Goal: Task Accomplishment & Management: Complete application form

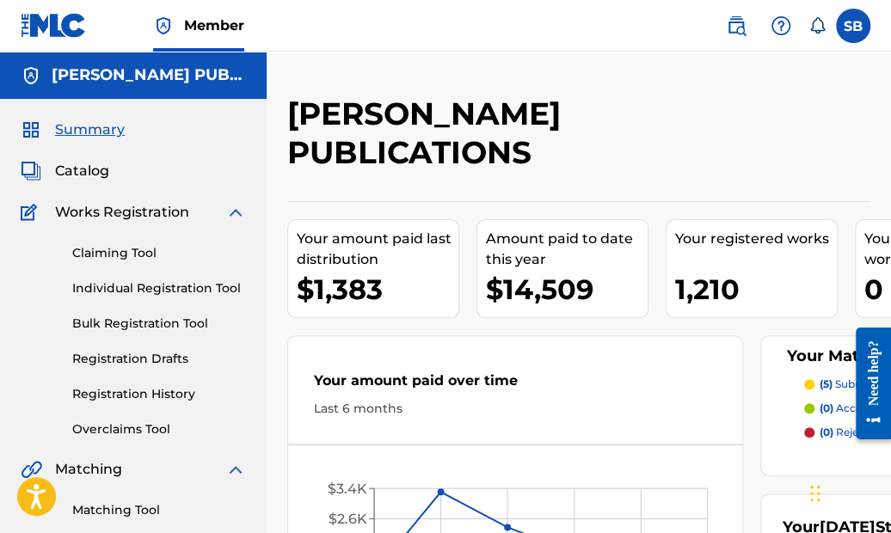
click at [143, 252] on link "Claiming Tool" at bounding box center [159, 253] width 174 height 18
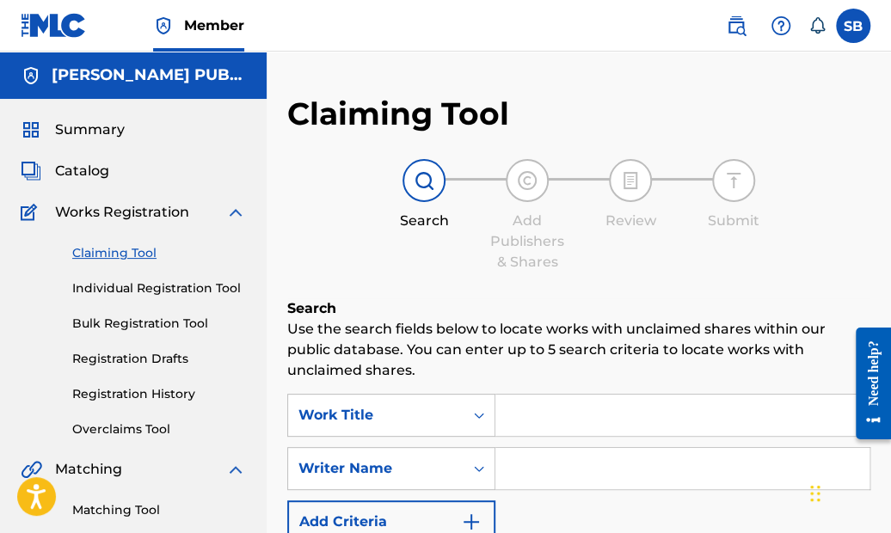
click at [555, 403] on input "Search Form" at bounding box center [683, 415] width 374 height 41
paste input "The Fugitive's Lament"
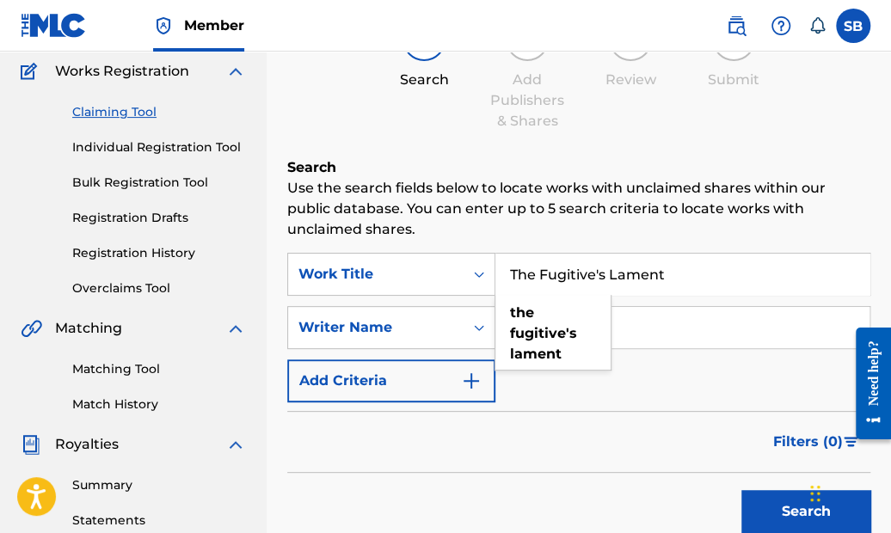
scroll to position [149, 0]
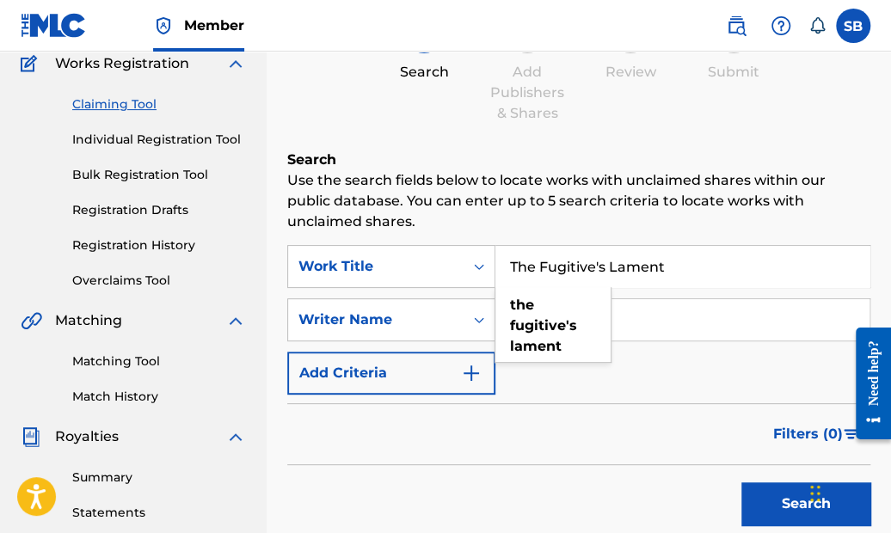
type input "The Fugitive's Lament"
click at [652, 373] on div "SearchWithCriteria7f89d691-41a0-4528-9881-a0080455a02f Work Title The Fugitive'…" at bounding box center [578, 320] width 583 height 150
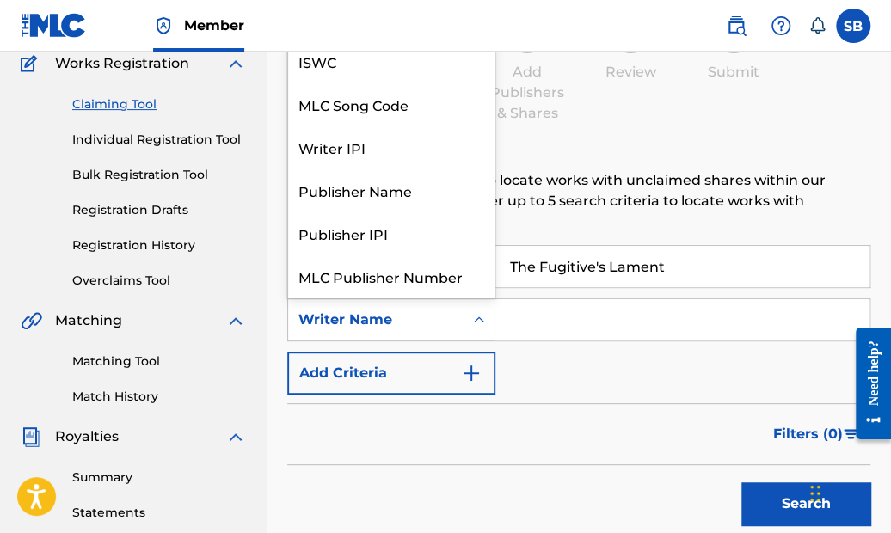
scroll to position [40, 0]
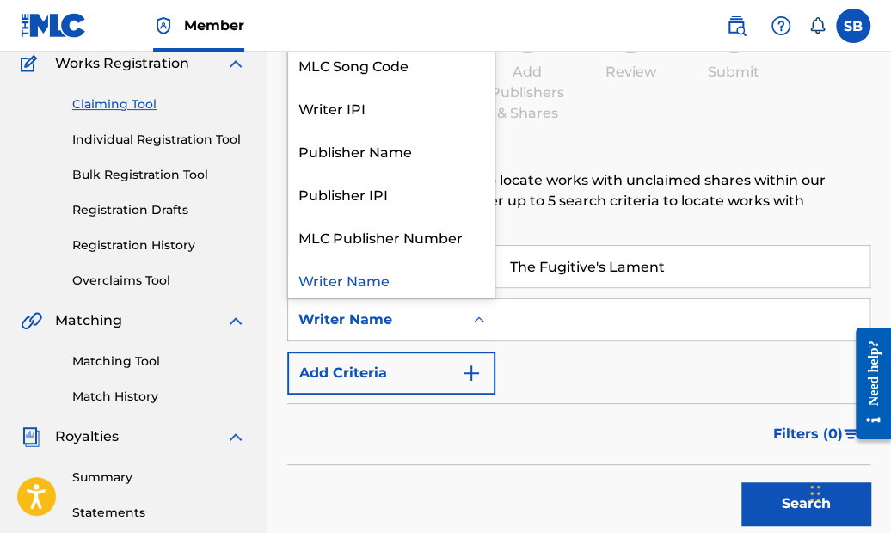
click at [481, 317] on icon "Search Form" at bounding box center [479, 319] width 17 height 17
click at [575, 322] on input "Search Form" at bounding box center [683, 319] width 374 height 41
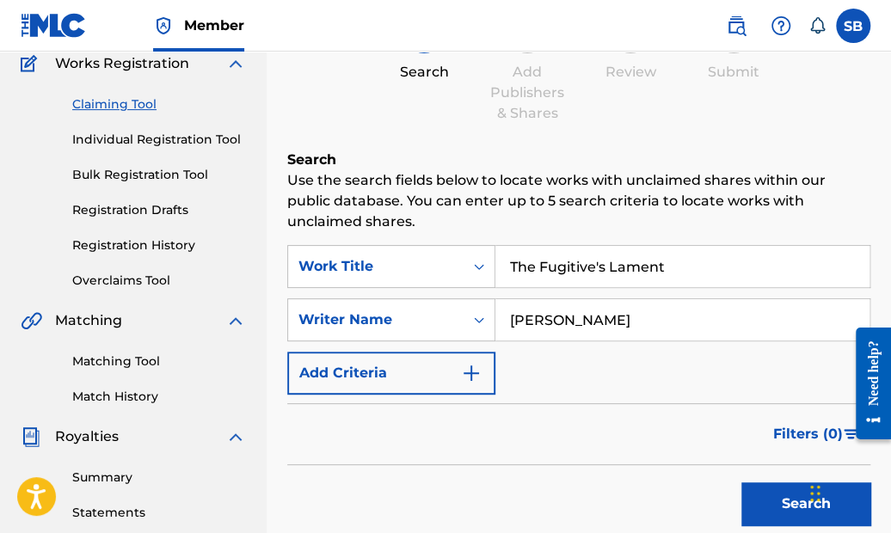
type input "[PERSON_NAME]"
click at [781, 505] on button "Search" at bounding box center [806, 504] width 129 height 43
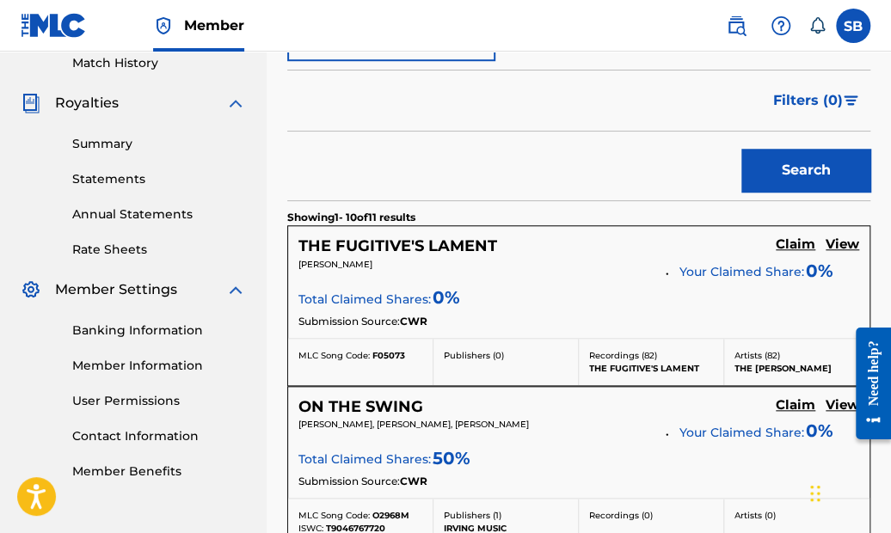
scroll to position [484, 0]
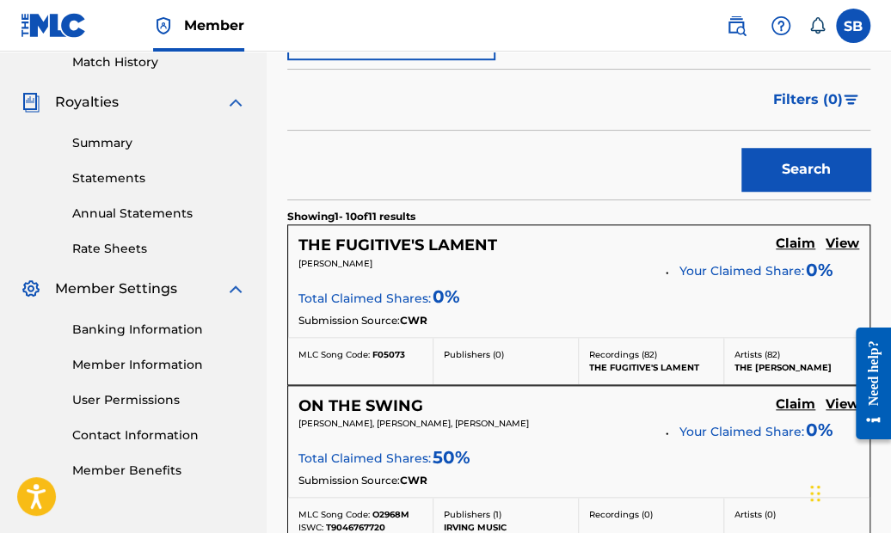
click at [384, 238] on h5 "THE FUGITIVE'S LAMENT" at bounding box center [398, 246] width 199 height 20
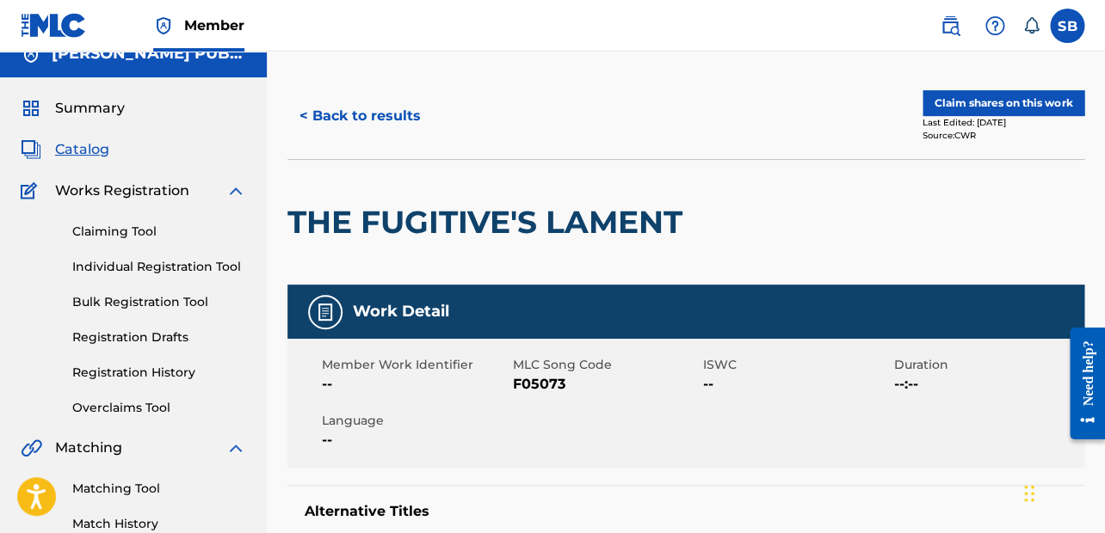
scroll to position [3, 0]
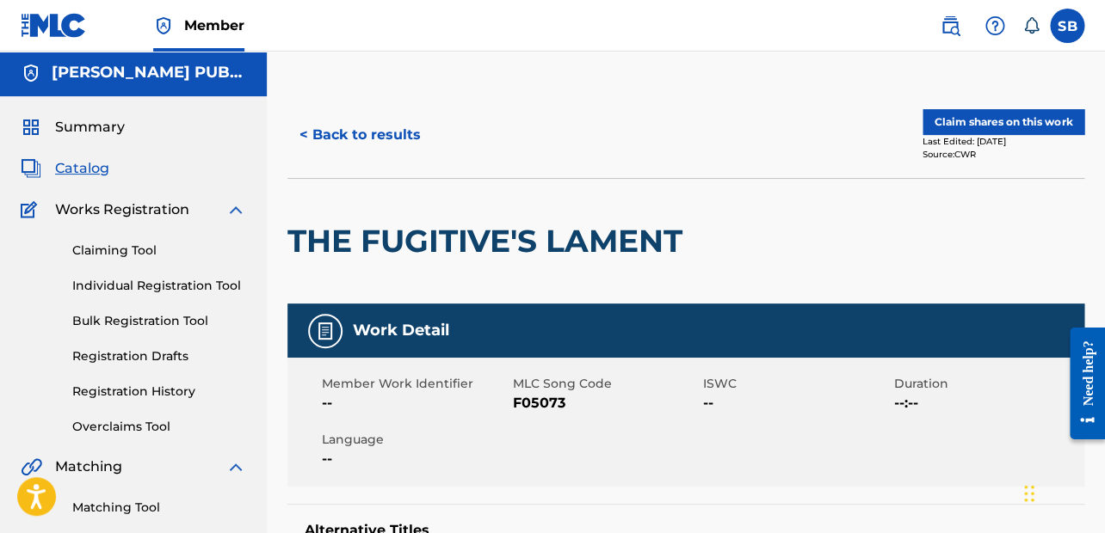
click at [891, 117] on button "Claim shares on this work" at bounding box center [1003, 122] width 162 height 26
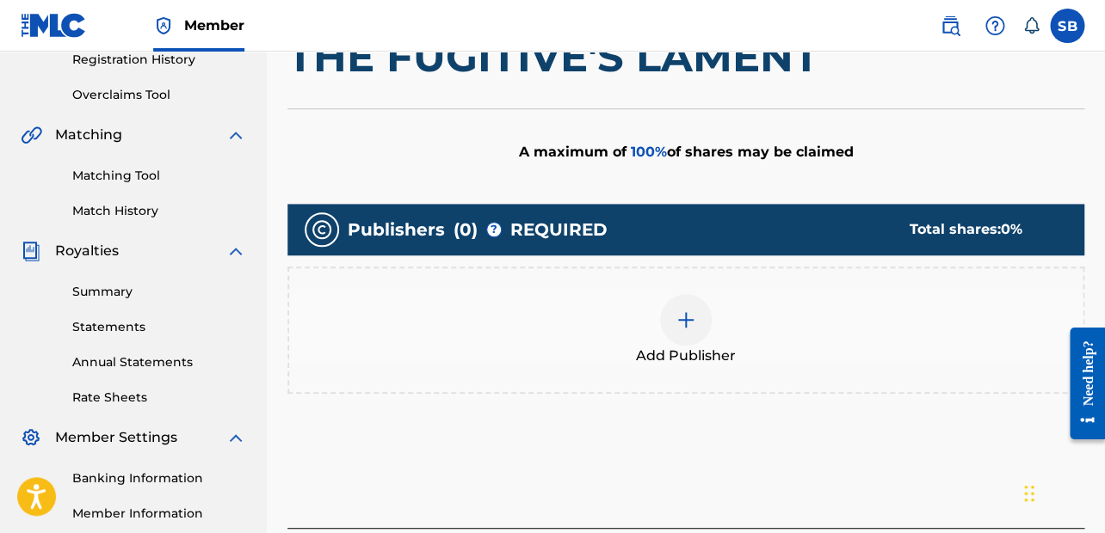
scroll to position [359, 0]
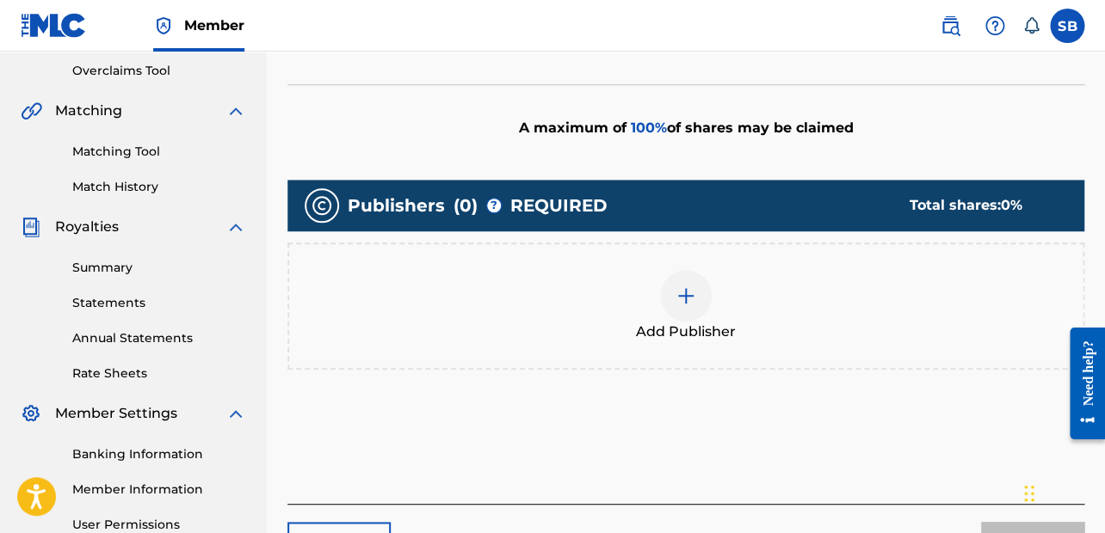
click at [687, 289] on img at bounding box center [685, 296] width 21 height 21
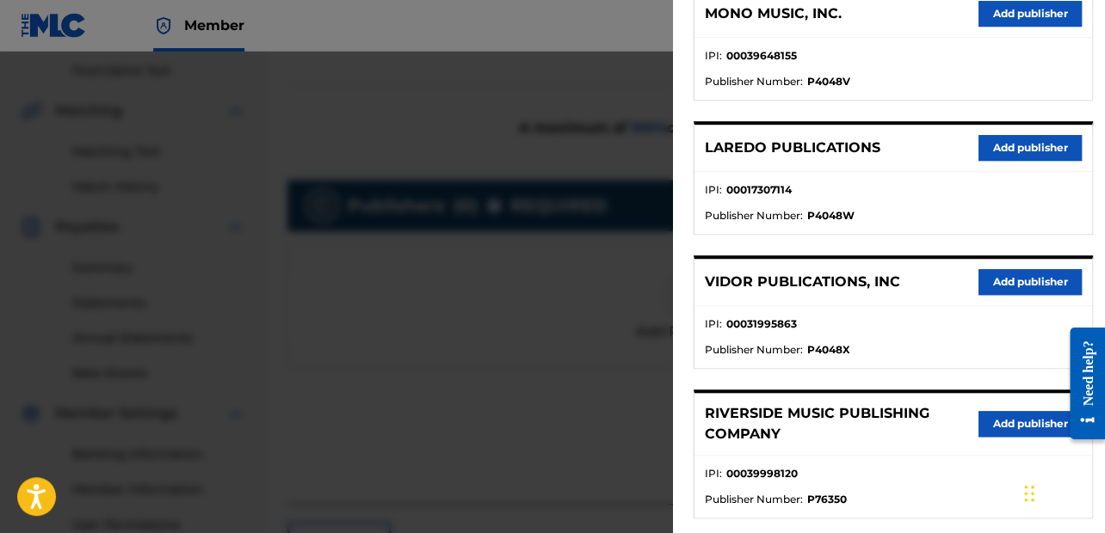
scroll to position [252, 0]
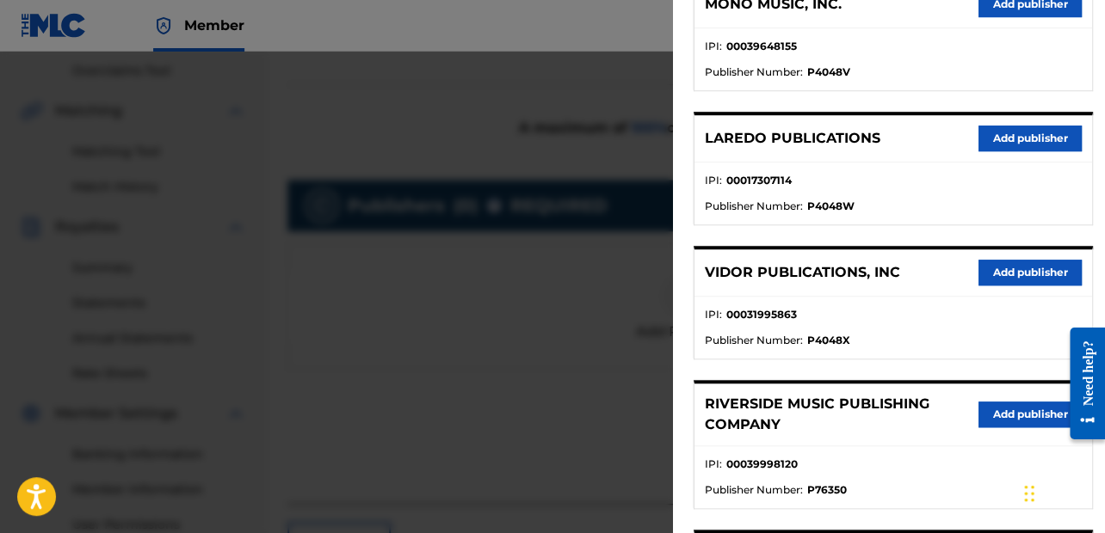
click at [891, 262] on button "Add publisher" at bounding box center [1029, 273] width 103 height 26
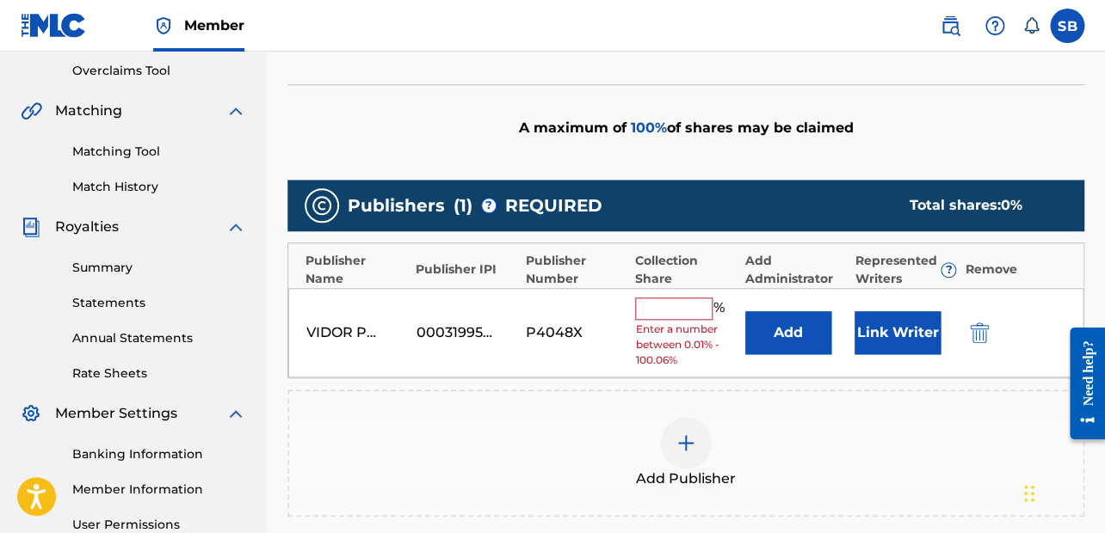
click at [676, 299] on input "text" at bounding box center [673, 309] width 77 height 22
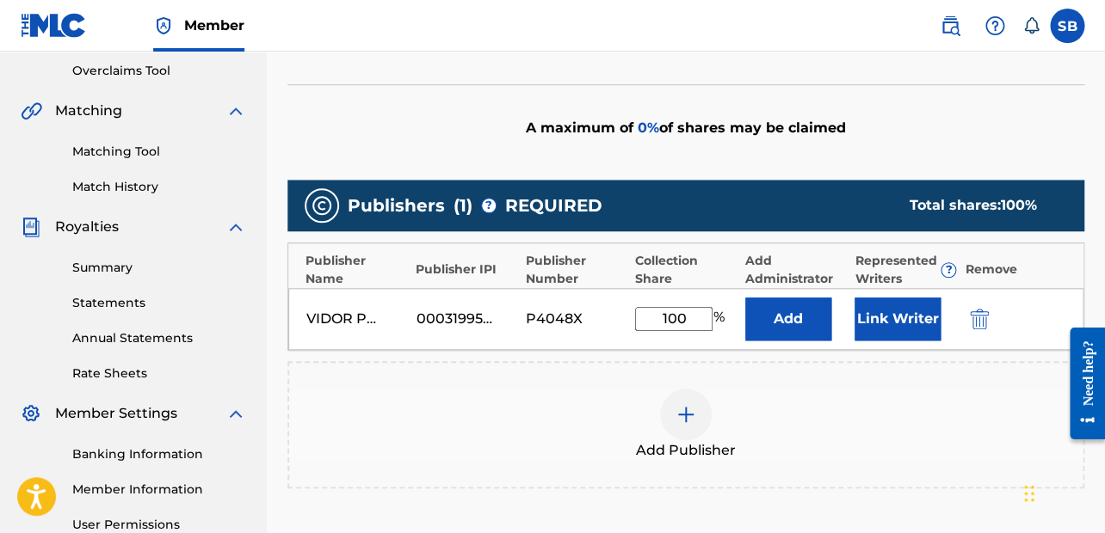
type input "100"
click at [793, 310] on button "Add" at bounding box center [788, 319] width 86 height 43
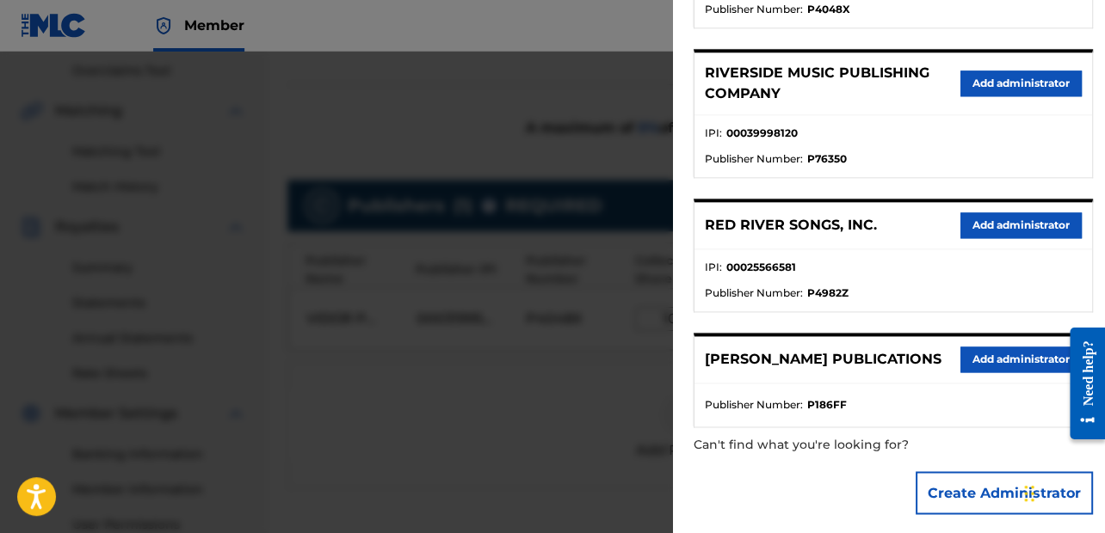
scroll to position [577, 0]
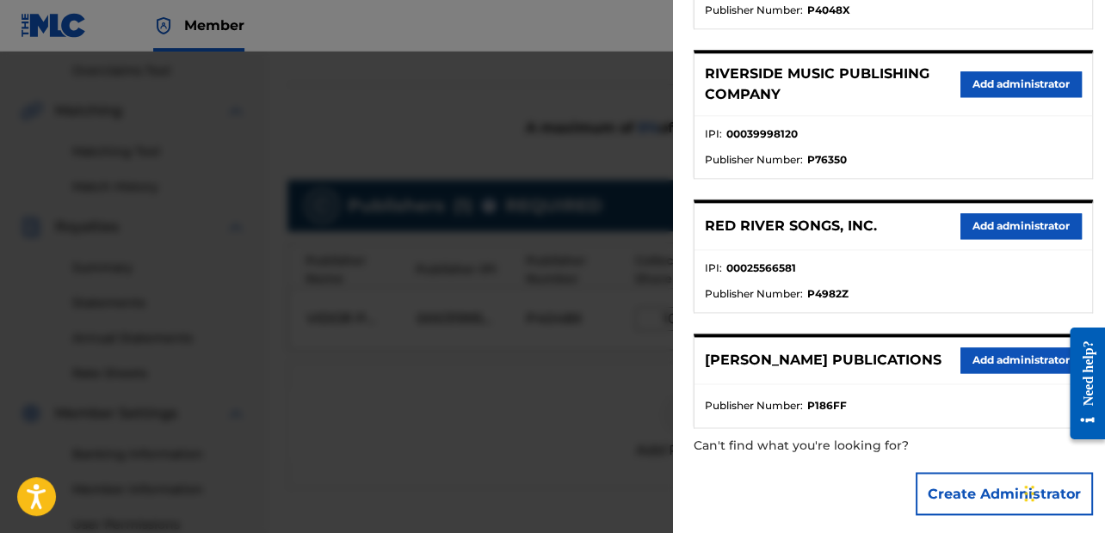
click at [858, 352] on p "[PERSON_NAME] PUBLICATIONS" at bounding box center [823, 360] width 237 height 21
click at [891, 352] on button "Add administrator" at bounding box center [1020, 361] width 121 height 26
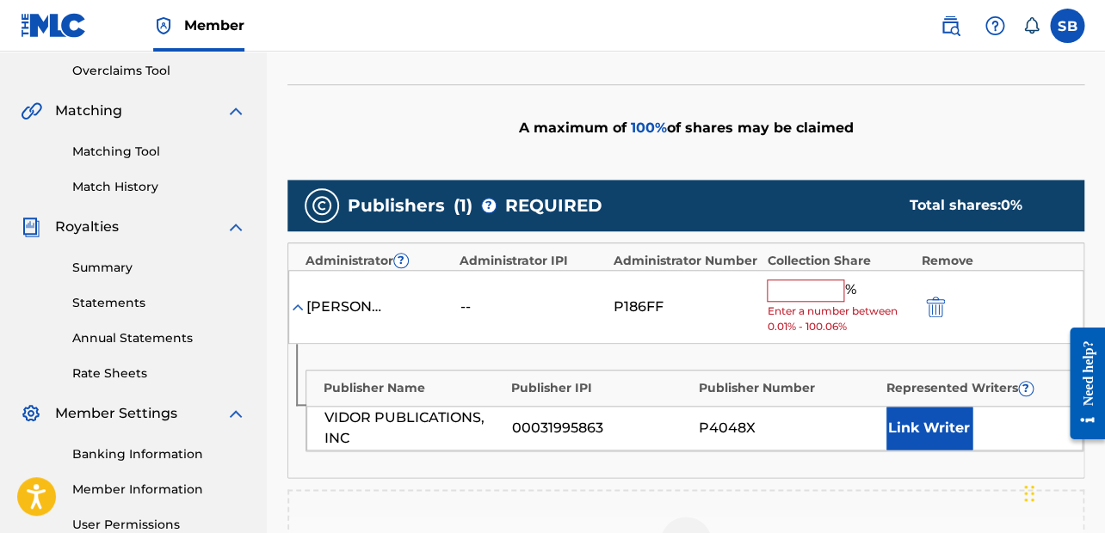
click at [817, 290] on input "text" at bounding box center [805, 291] width 77 height 22
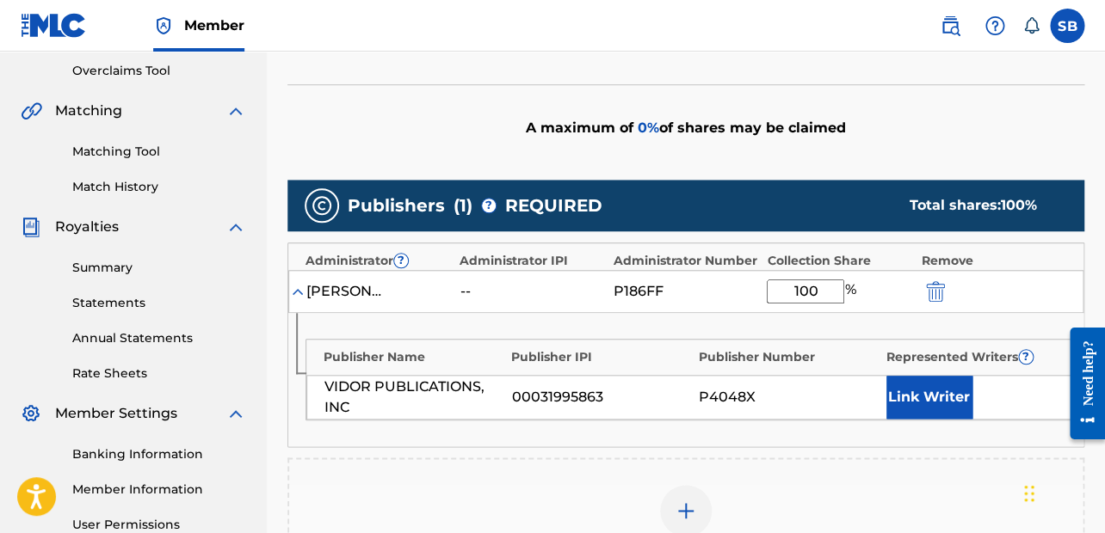
type input "100"
click at [891, 390] on button "Link Writer" at bounding box center [929, 397] width 86 height 43
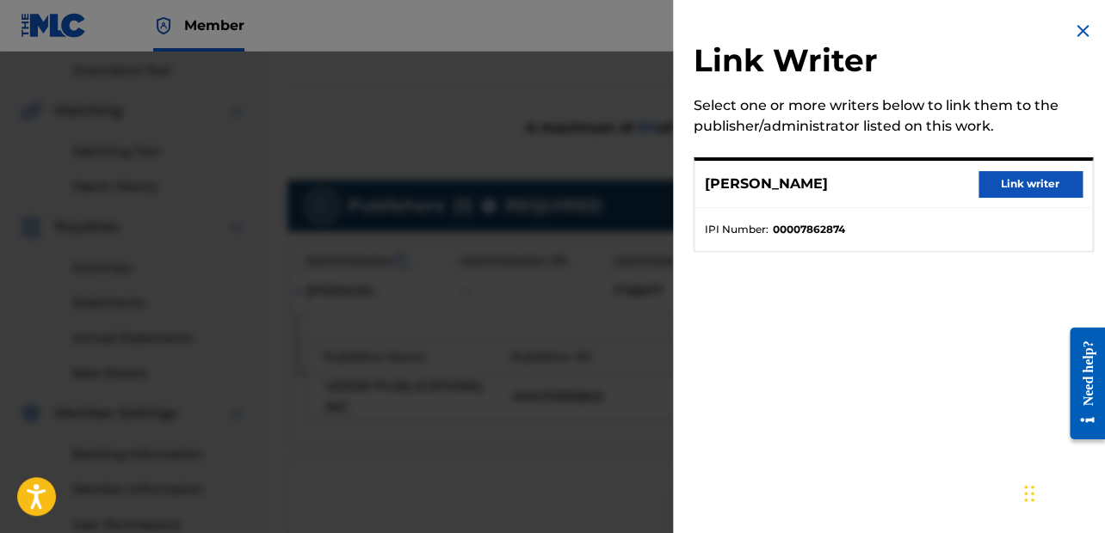
click at [891, 177] on button "Link writer" at bounding box center [1029, 184] width 103 height 26
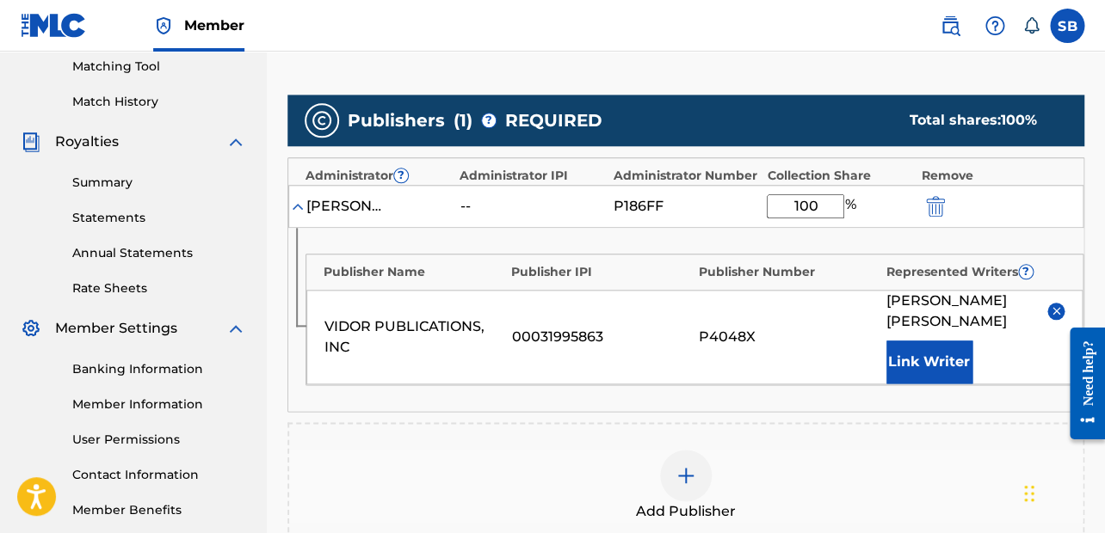
scroll to position [377, 0]
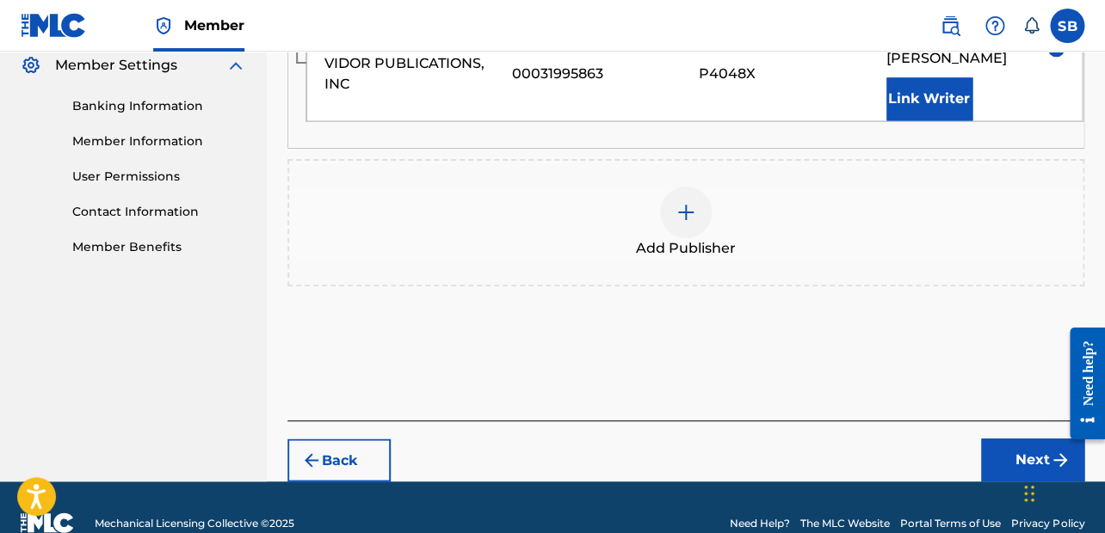
click at [891, 439] on button "Next" at bounding box center [1032, 460] width 103 height 43
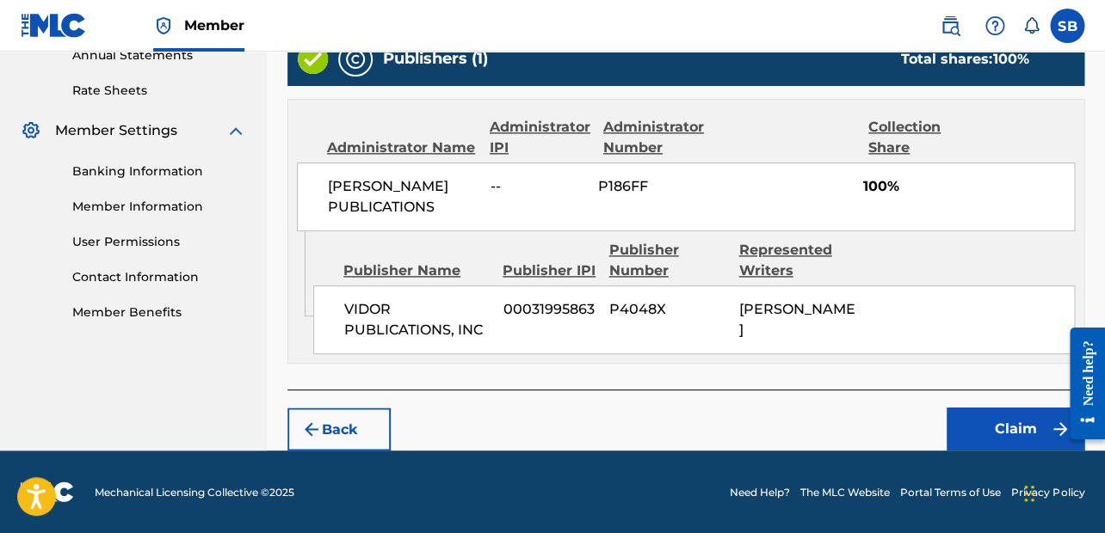
scroll to position [631, 0]
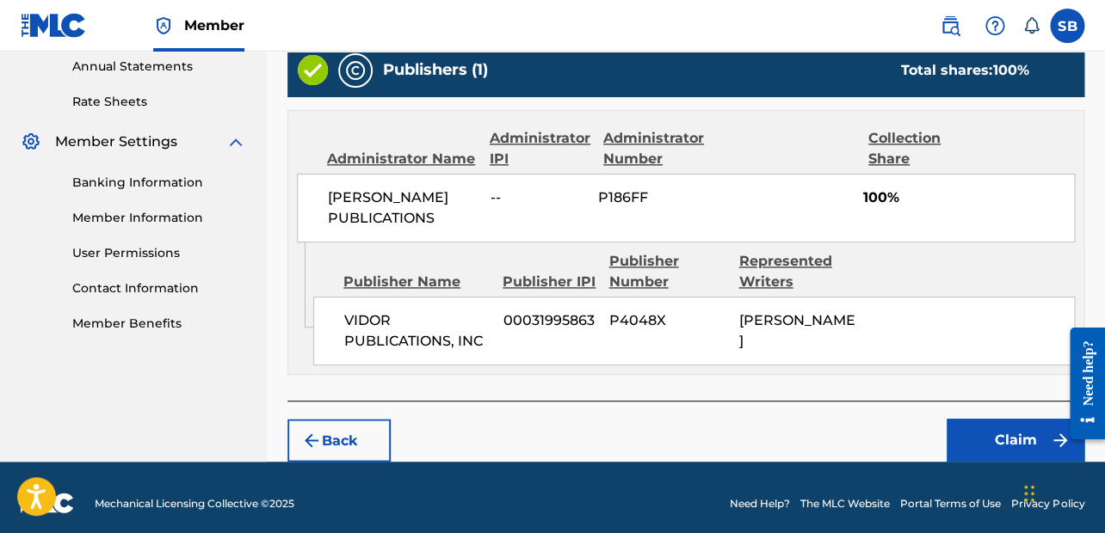
click at [891, 429] on button "Claim" at bounding box center [1015, 440] width 138 height 43
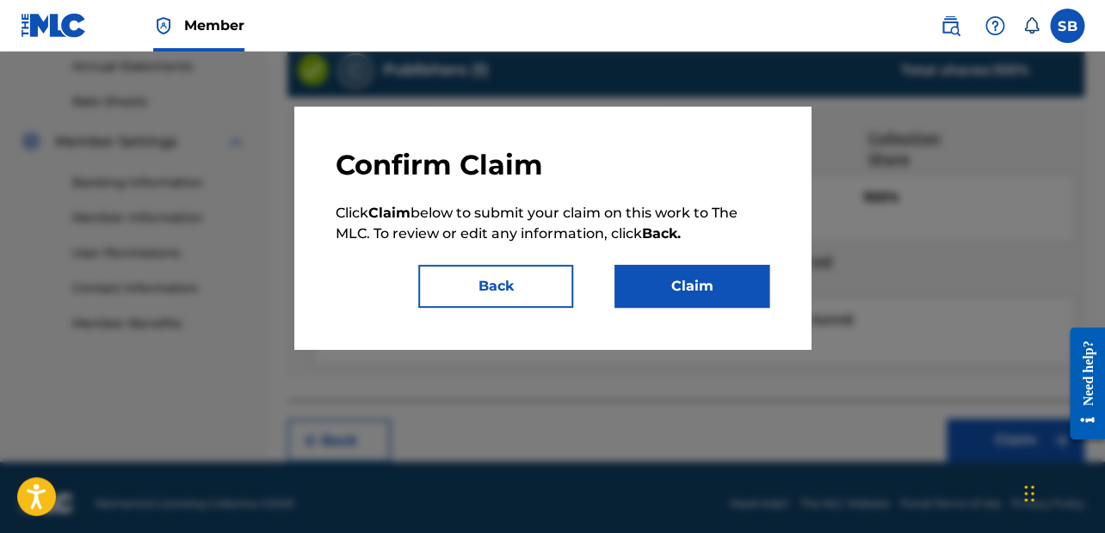
click at [720, 280] on button "Claim" at bounding box center [691, 286] width 155 height 43
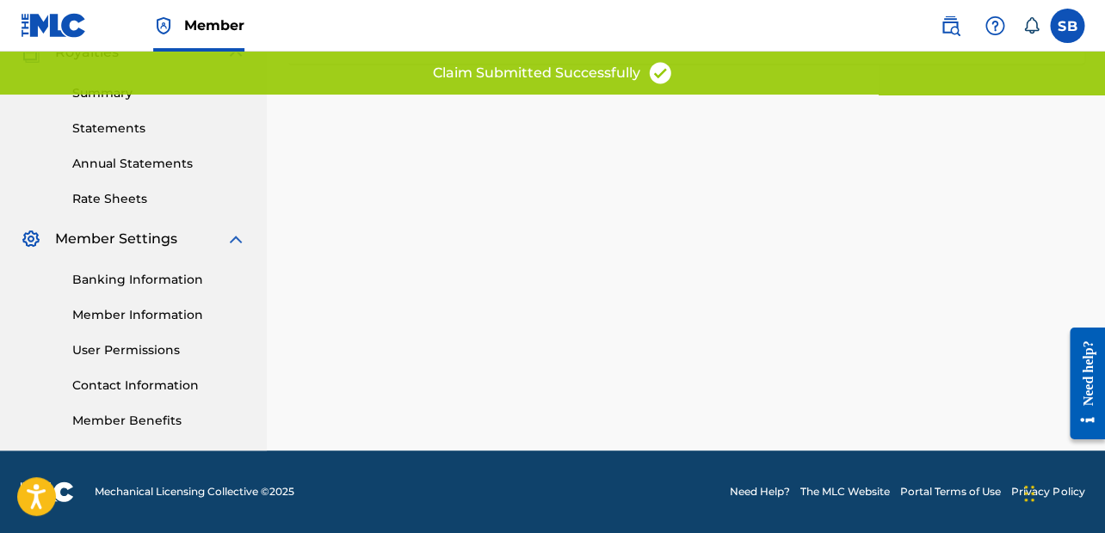
scroll to position [531, 0]
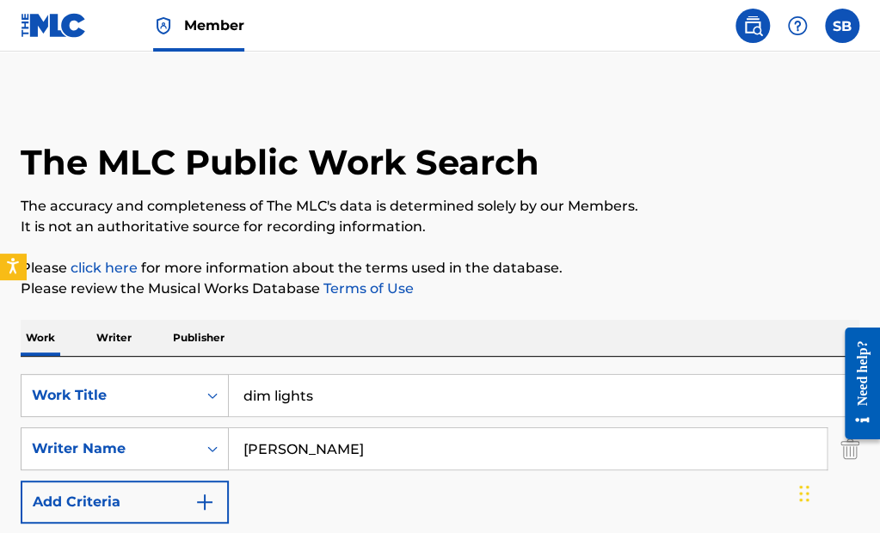
click at [60, 22] on img at bounding box center [54, 25] width 66 height 25
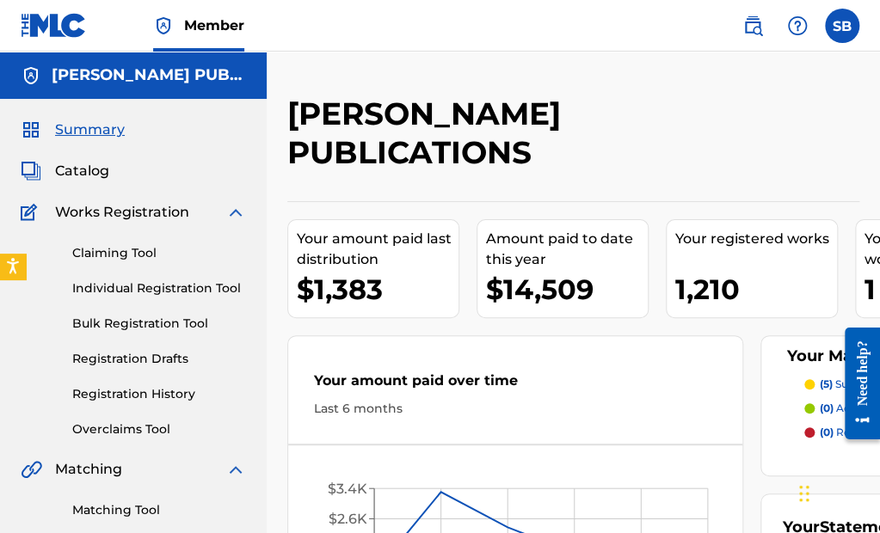
click at [140, 256] on link "Claiming Tool" at bounding box center [159, 253] width 174 height 18
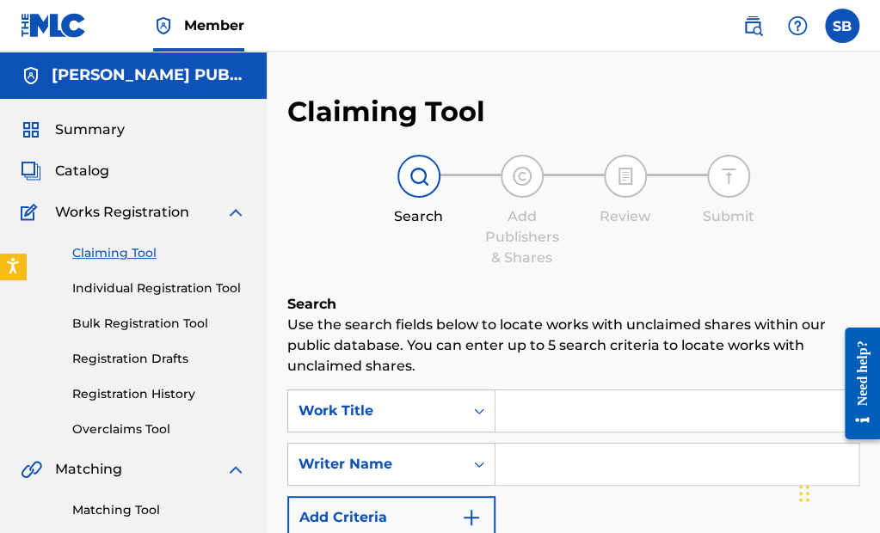
click at [573, 410] on input "Search Form" at bounding box center [677, 411] width 363 height 41
paste input "Til the Roses Bloom Again"
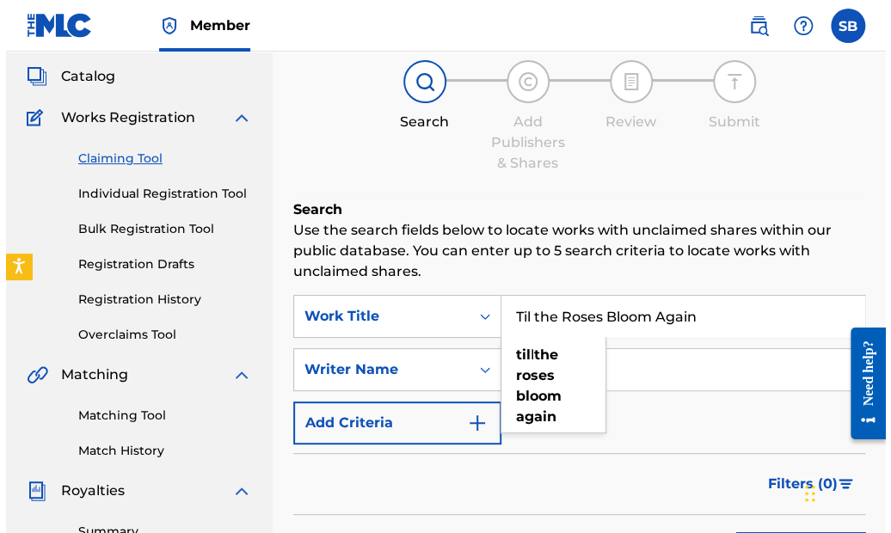
scroll to position [148, 0]
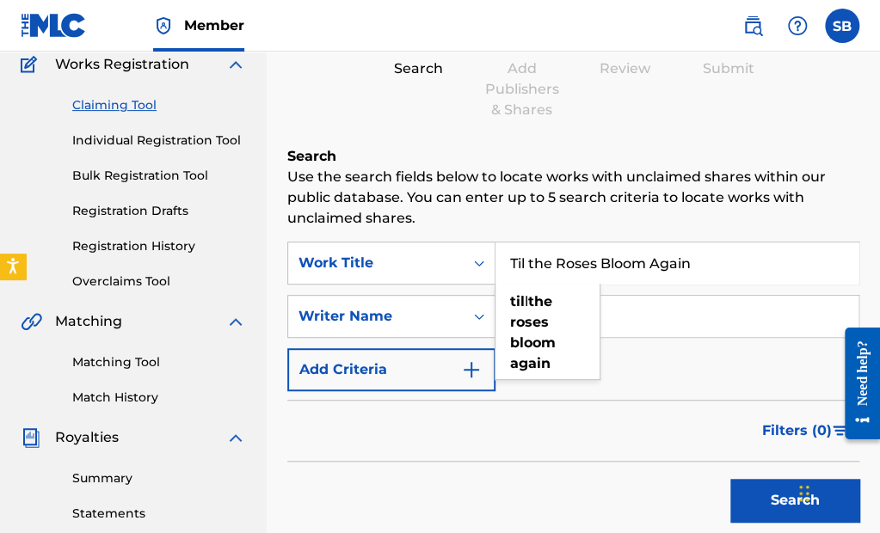
type input "Til the Roses Bloom Again"
click at [650, 377] on div "SearchWithCriteriaf601e135-b09e-4732-aaf1-287b735ed339 Work Title Til the Roses…" at bounding box center [573, 317] width 572 height 150
click at [603, 308] on input "Search Form" at bounding box center [677, 316] width 363 height 41
type input "[PERSON_NAME]"
click at [774, 495] on button "Search" at bounding box center [794, 500] width 129 height 43
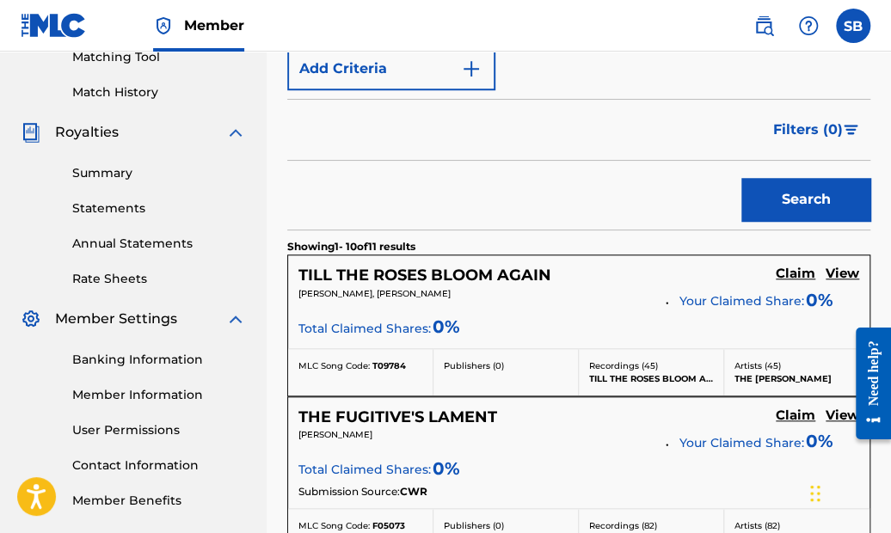
scroll to position [455, 0]
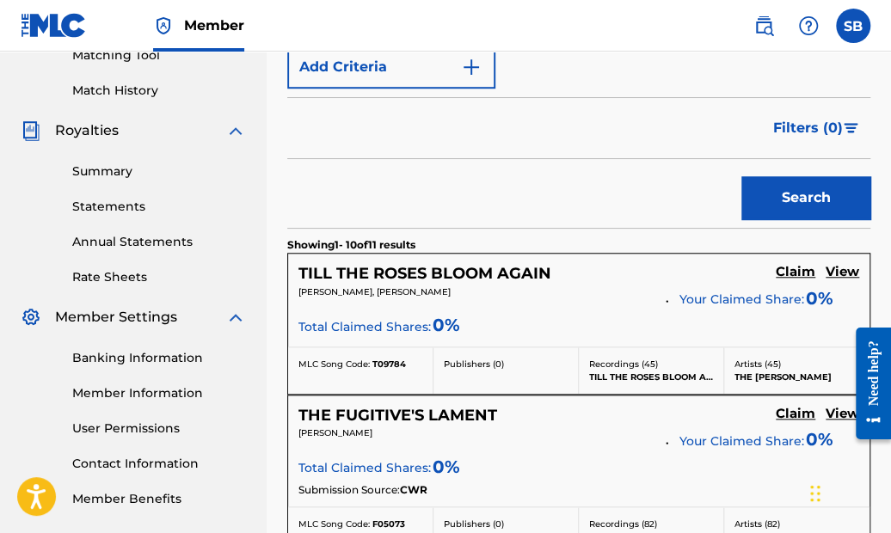
click at [790, 268] on h5 "Claim" at bounding box center [796, 272] width 40 height 16
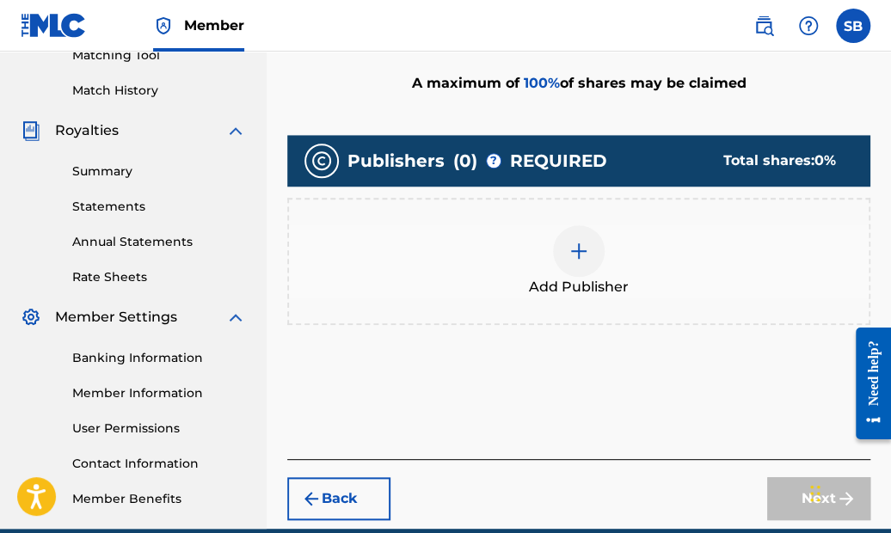
click at [565, 244] on div at bounding box center [579, 251] width 52 height 52
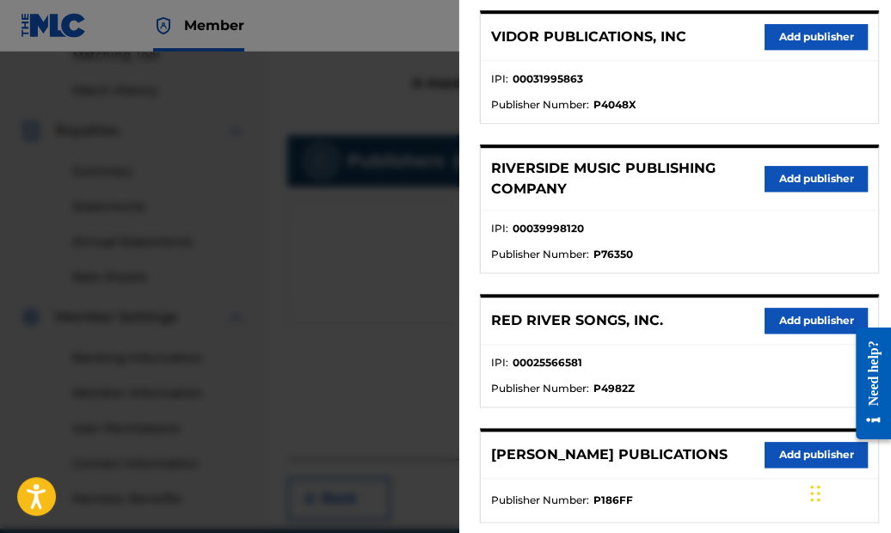
scroll to position [483, 0]
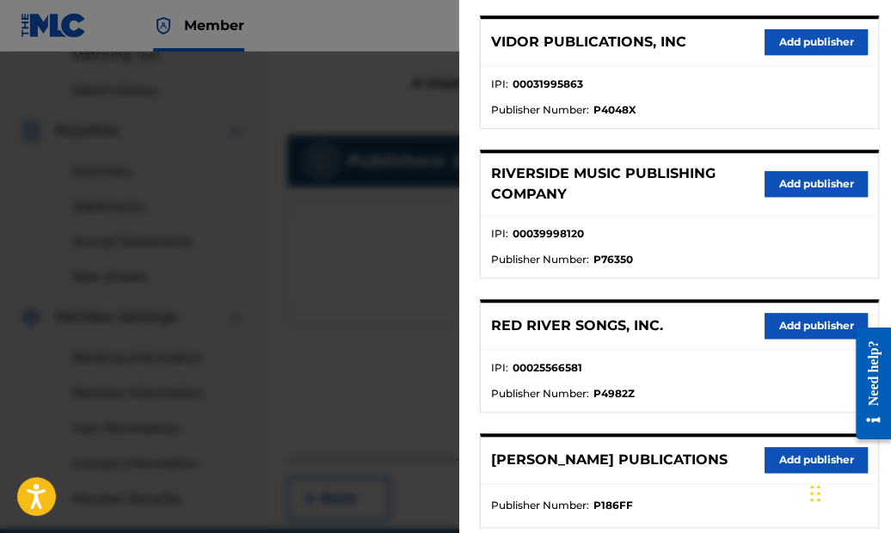
click at [615, 34] on p "VIDOR PUBLICATIONS, INC" at bounding box center [588, 42] width 195 height 21
click at [800, 38] on button "Add publisher" at bounding box center [816, 42] width 103 height 26
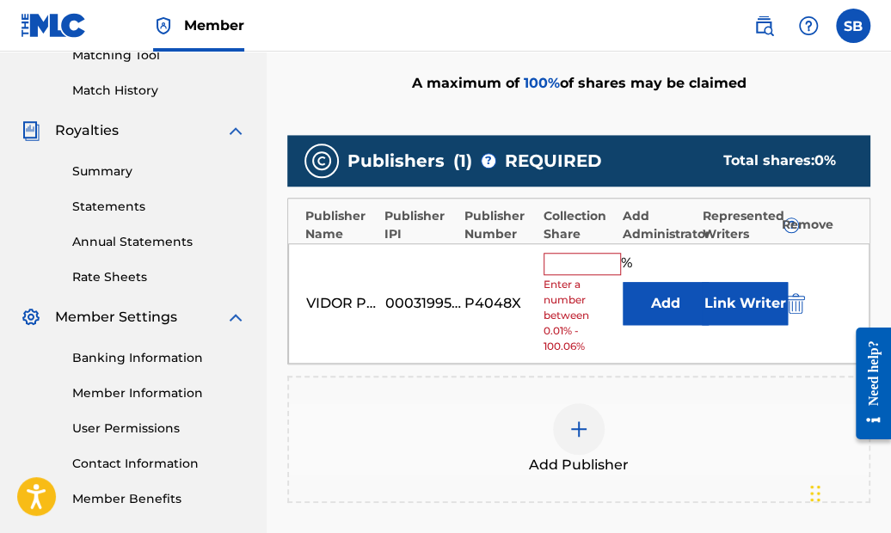
click at [586, 256] on input "text" at bounding box center [582, 264] width 77 height 22
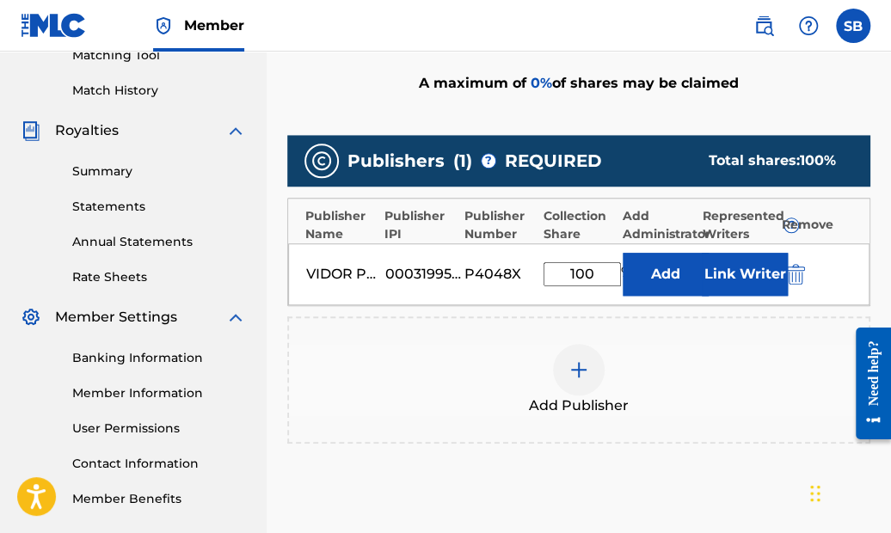
type input "100"
click at [718, 355] on div "Add Publisher" at bounding box center [579, 380] width 580 height 72
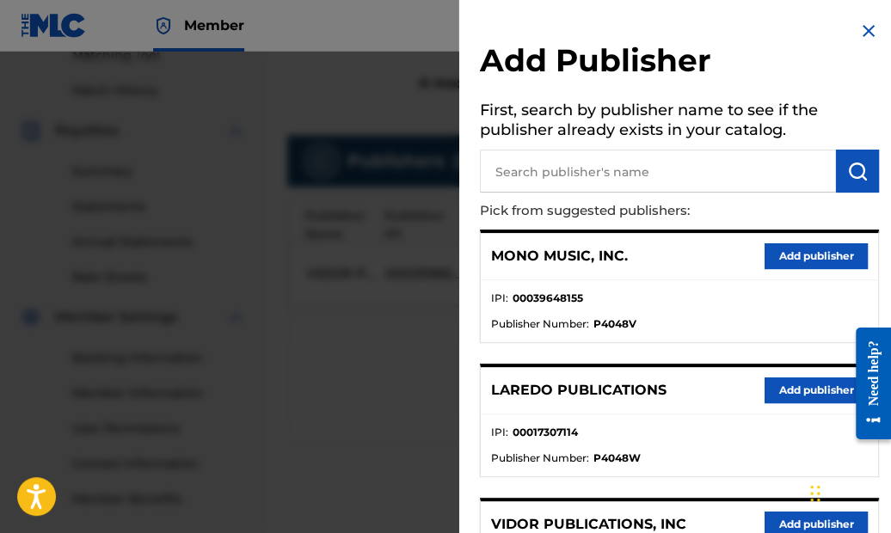
scroll to position [0, 0]
click at [863, 22] on img at bounding box center [869, 31] width 21 height 21
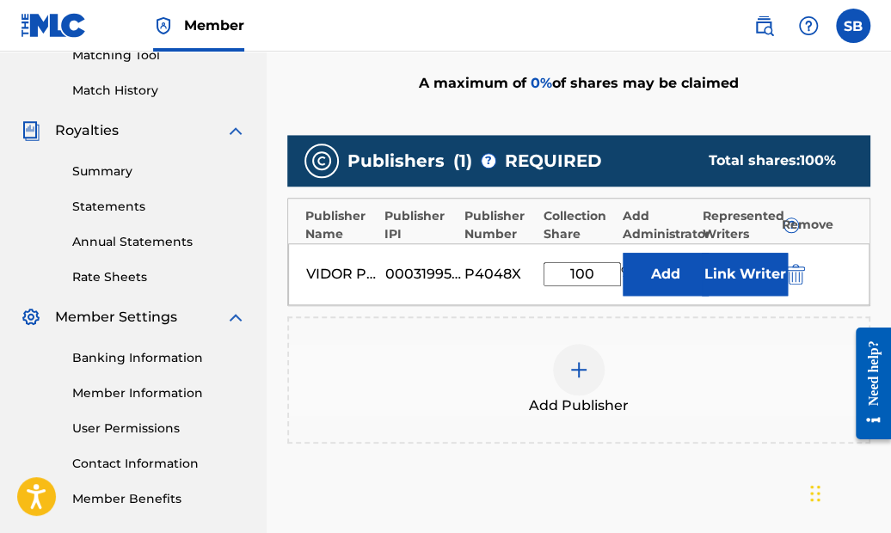
click at [729, 486] on div "Publishers ( 1 ) ? REQUIRED Total shares: 100 % Publisher Name Publisher IPI Pu…" at bounding box center [578, 314] width 583 height 376
click at [664, 264] on button "Add" at bounding box center [666, 274] width 86 height 43
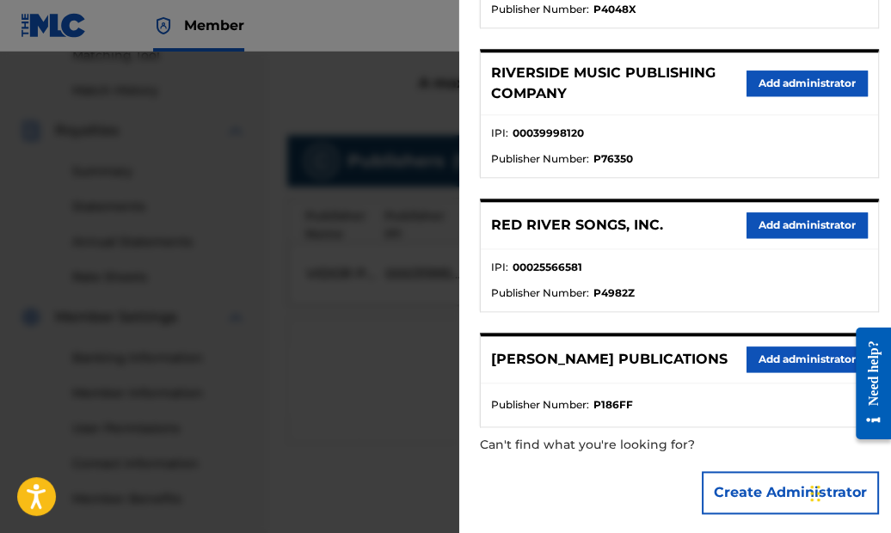
scroll to position [577, 0]
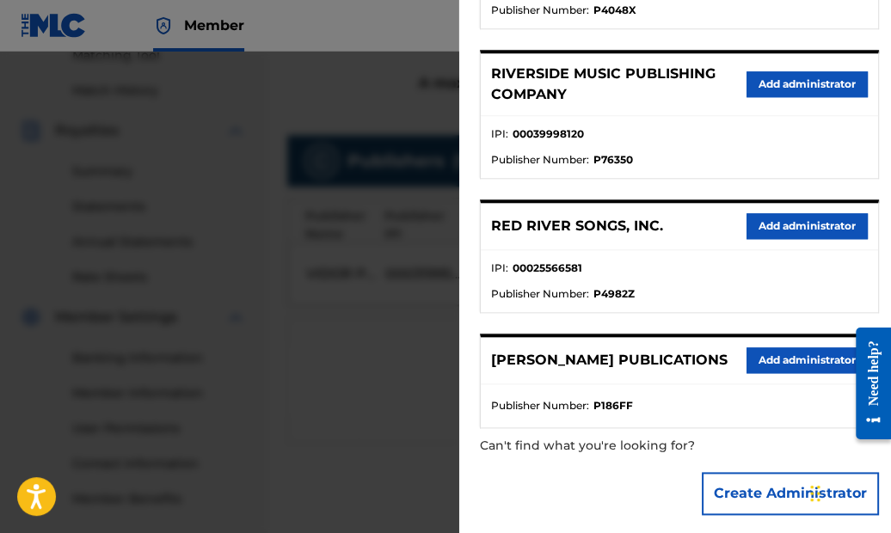
click at [778, 348] on button "Add administrator" at bounding box center [807, 361] width 121 height 26
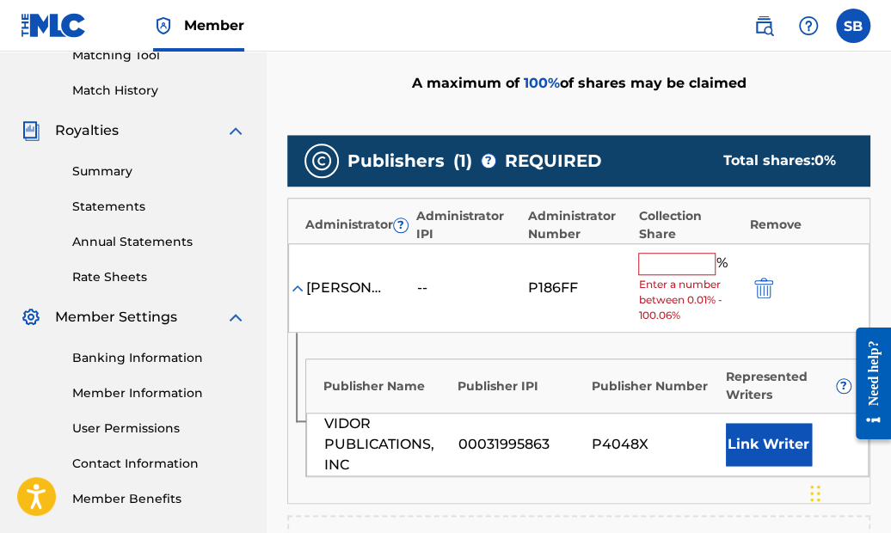
click at [678, 263] on input "text" at bounding box center [676, 264] width 77 height 22
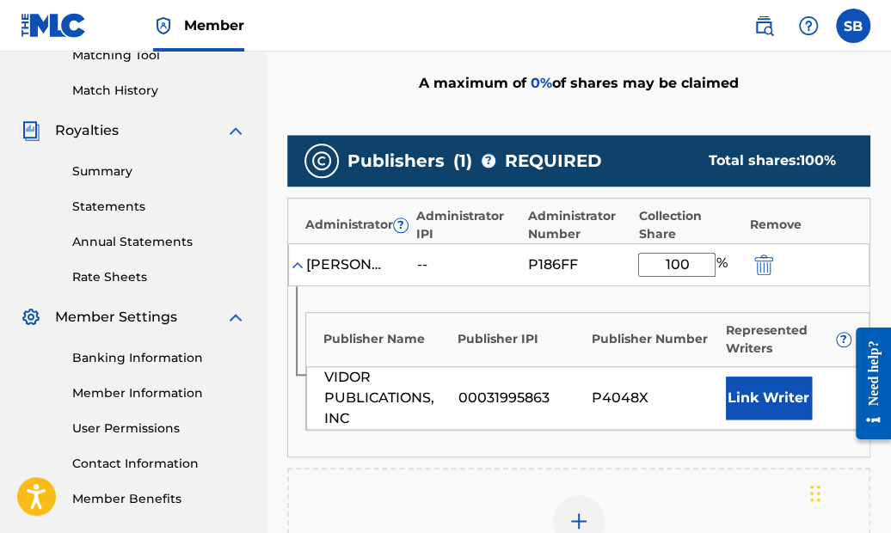
type input "100"
click at [686, 496] on div "Add Publisher" at bounding box center [579, 532] width 580 height 72
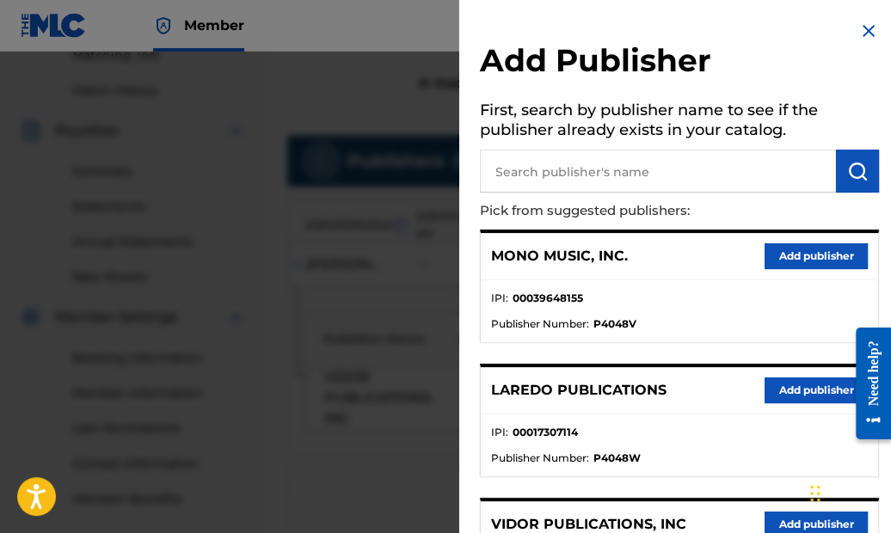
click at [862, 27] on img at bounding box center [869, 31] width 21 height 21
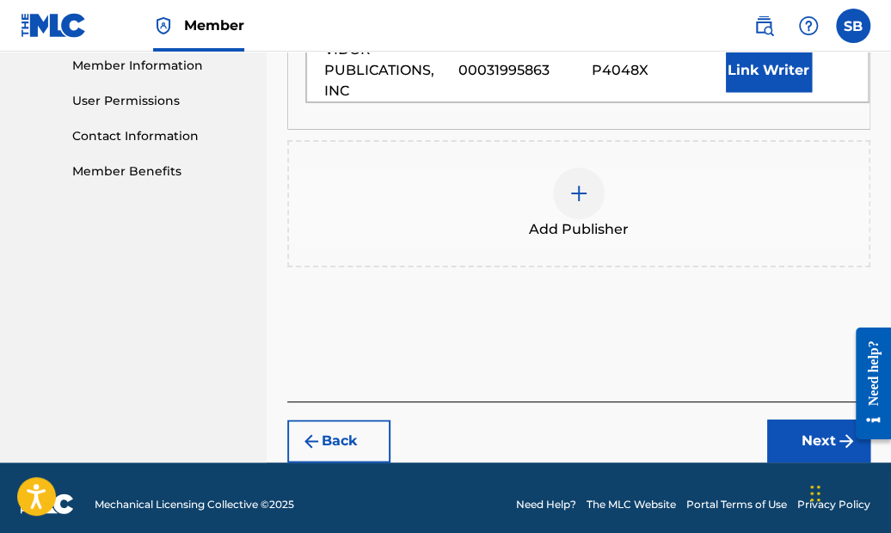
click at [811, 425] on button "Next" at bounding box center [818, 441] width 103 height 43
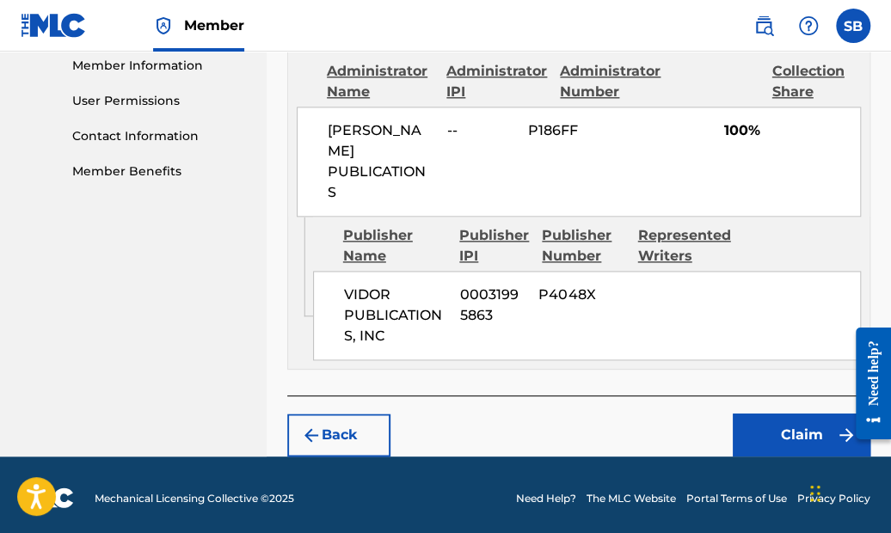
scroll to position [754, 0]
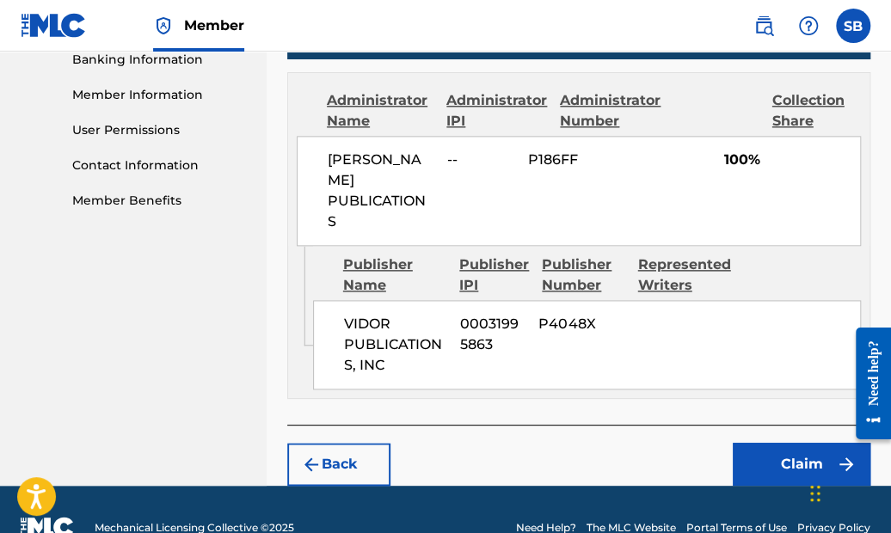
click at [797, 443] on button "Claim" at bounding box center [802, 464] width 138 height 43
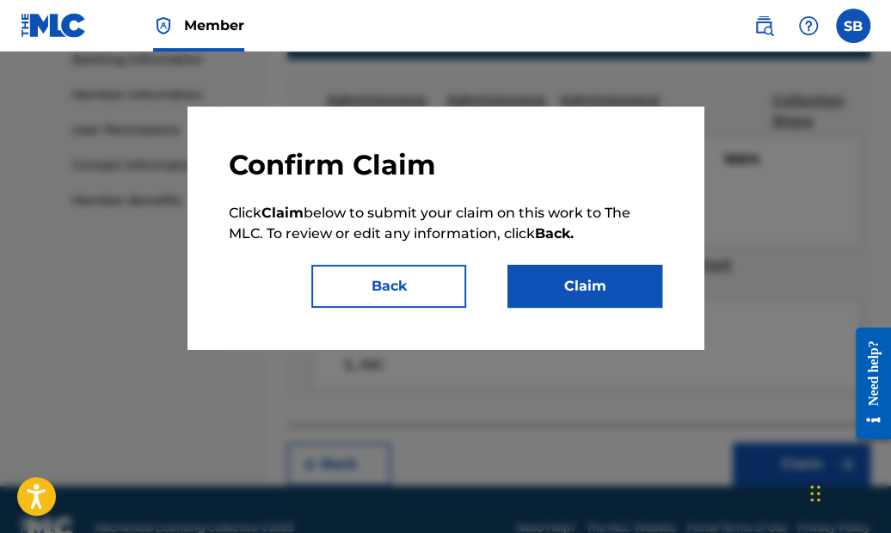
click at [601, 275] on button "Claim" at bounding box center [585, 286] width 155 height 43
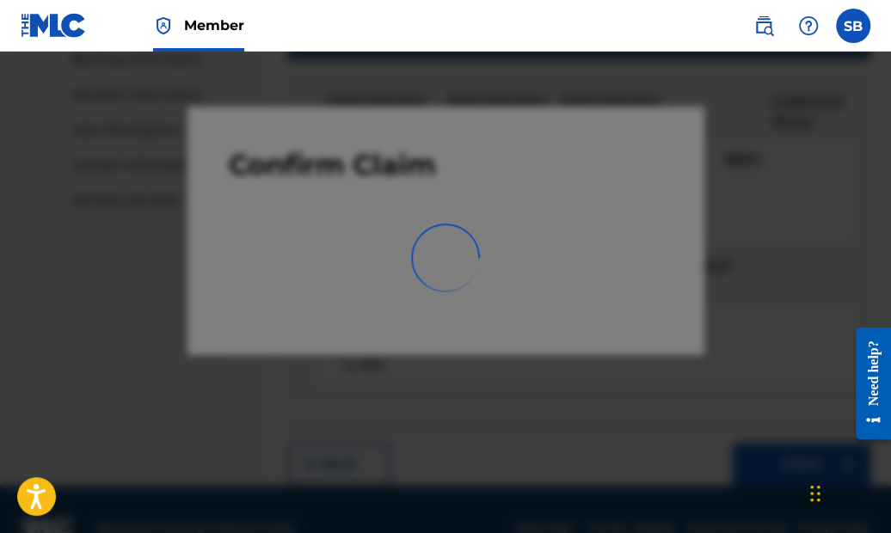
scroll to position [531, 0]
